Goal: Find specific page/section: Find specific page/section

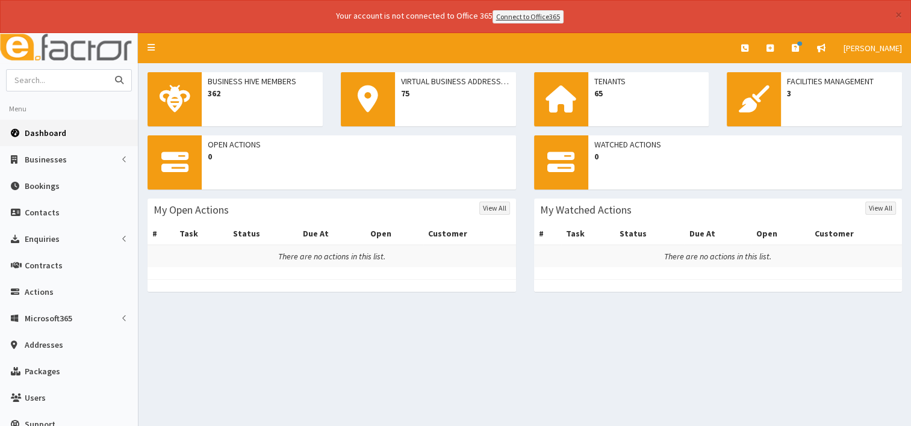
drag, startPoint x: 39, startPoint y: 87, endPoint x: 53, endPoint y: 70, distance: 22.2
click at [47, 78] on input "text" at bounding box center [57, 80] width 101 height 21
type input "cool hand"
click at [107, 70] on button "submit" at bounding box center [119, 80] width 24 height 21
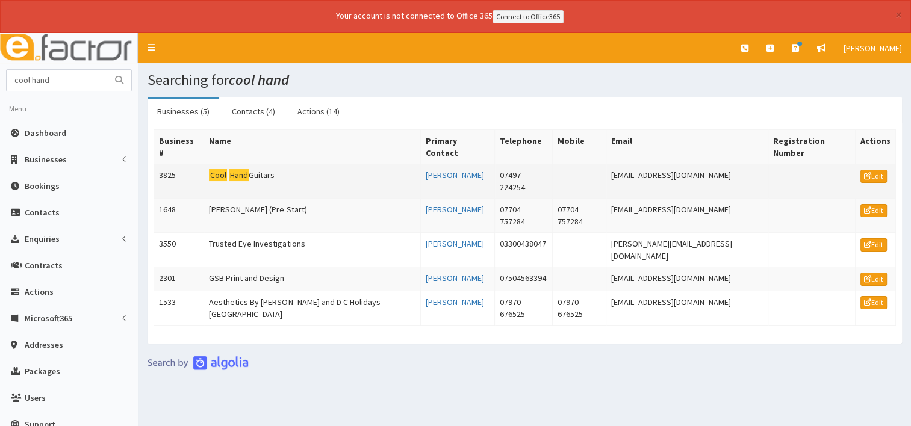
click at [269, 164] on td "Cool Hand Guitars" at bounding box center [312, 181] width 216 height 34
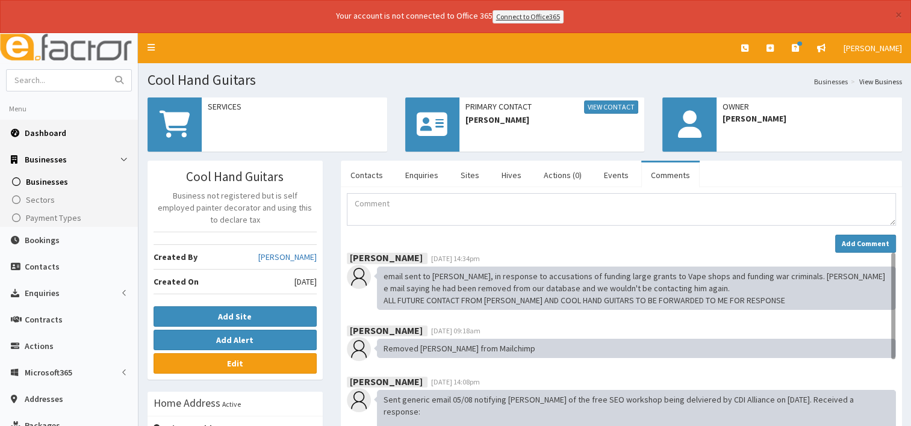
click at [63, 135] on span "Dashboard" at bounding box center [46, 133] width 42 height 11
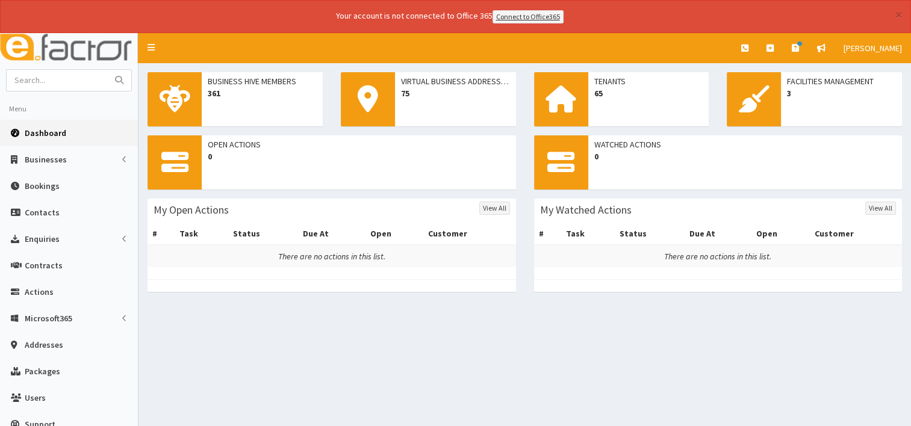
click at [63, 133] on span "Dashboard" at bounding box center [46, 133] width 42 height 11
